Goal: Task Accomplishment & Management: Manage account settings

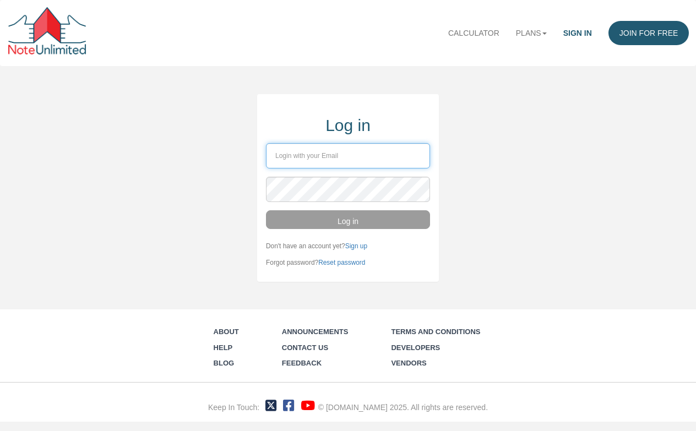
type input "kenf0757@gmail.com"
click at [347, 225] on button "Log in" at bounding box center [348, 219] width 164 height 19
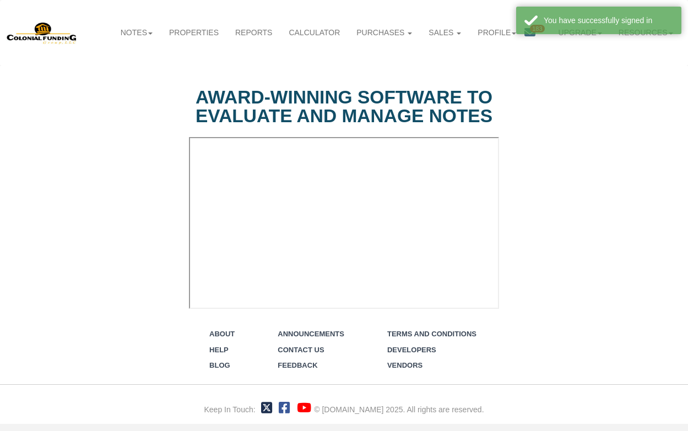
select select "string:Introduction to new features"
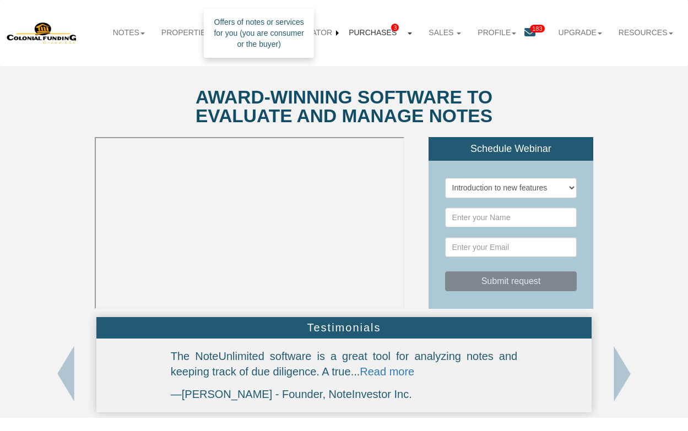
click at [377, 34] on link "Purchases 3" at bounding box center [380, 32] width 80 height 25
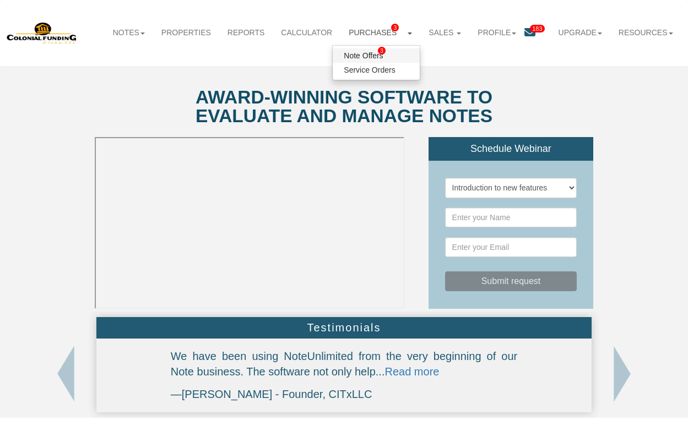
click at [354, 55] on link "Note Offers 3" at bounding box center [376, 55] width 87 height 14
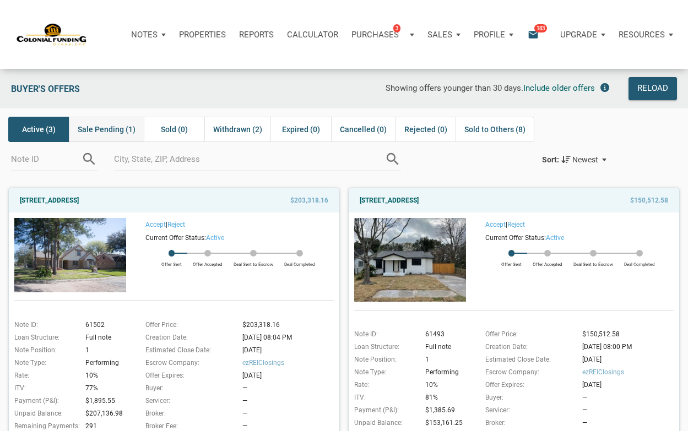
click at [101, 128] on span "Sale Pending (1)" at bounding box center [107, 129] width 58 height 13
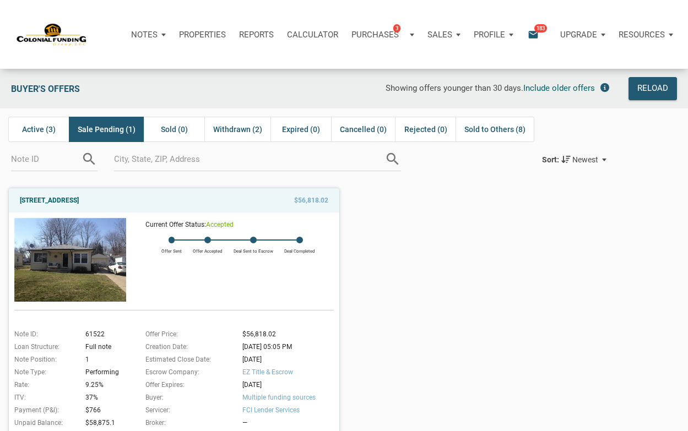
scroll to position [55, 0]
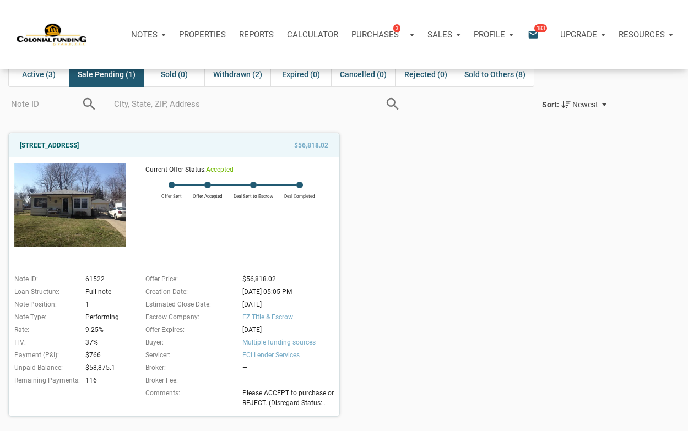
click at [73, 199] on img at bounding box center [70, 205] width 112 height 84
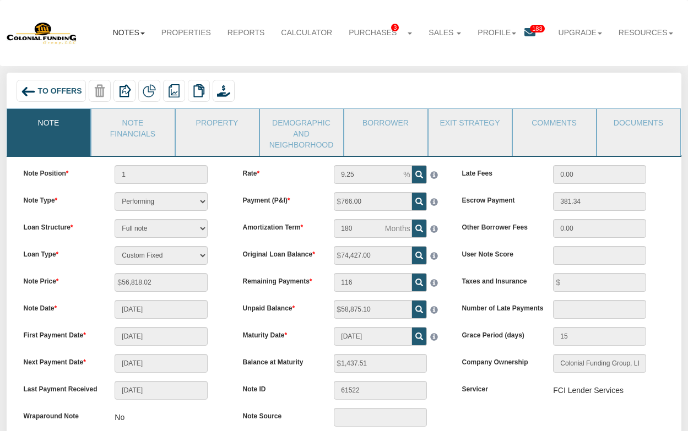
click at [124, 34] on link "Notes" at bounding box center [129, 32] width 48 height 24
click at [93, 55] on link "Dashboard" at bounding box center [109, 55] width 87 height 14
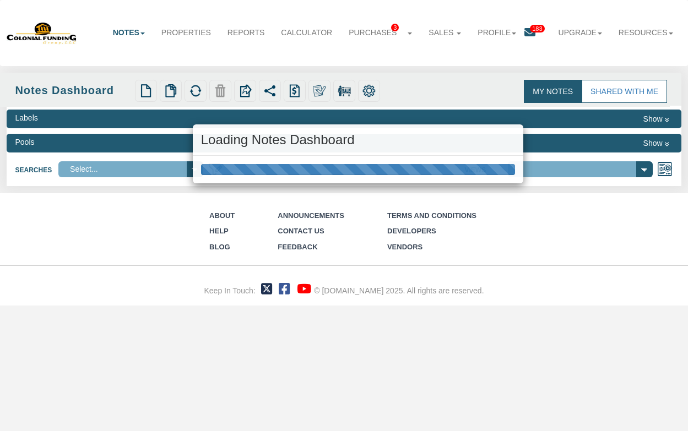
select select "316"
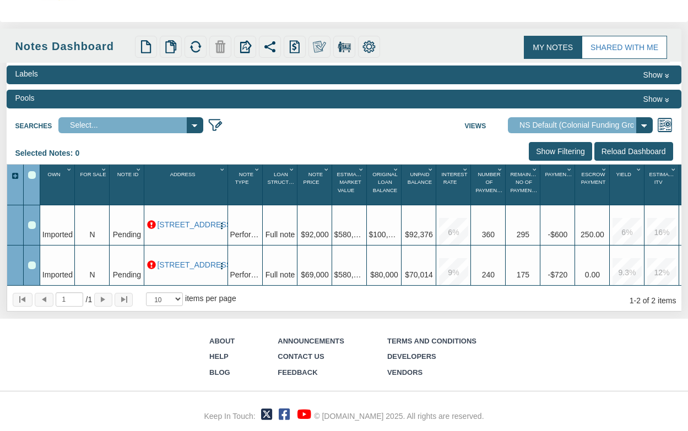
scroll to position [0, 40]
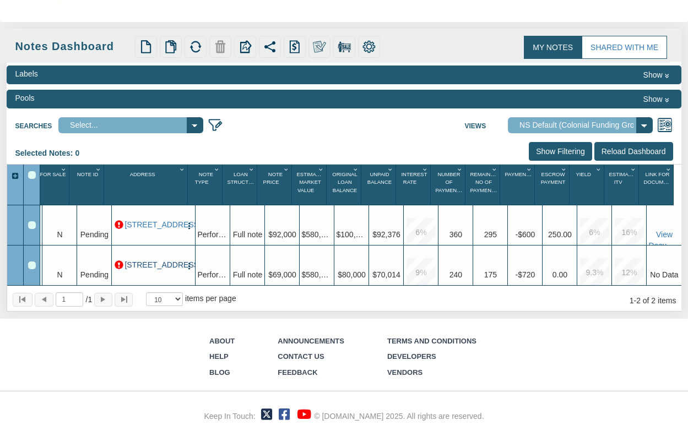
click at [145, 261] on link "0001 B Lafayette Ave, Baltimore, MD, 21202" at bounding box center [153, 265] width 58 height 9
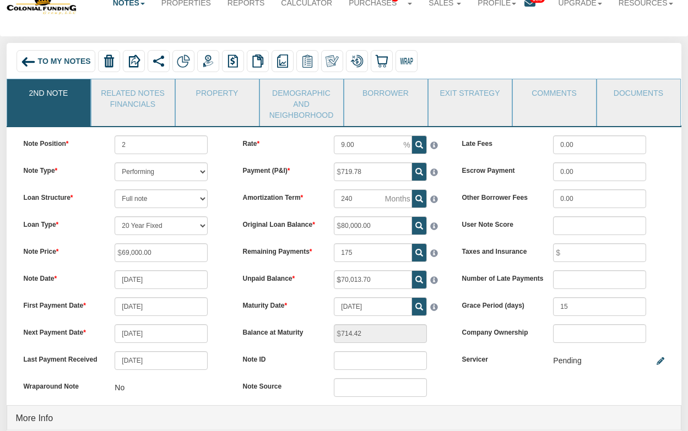
scroll to position [55, 0]
